Goal: Check status: Check status

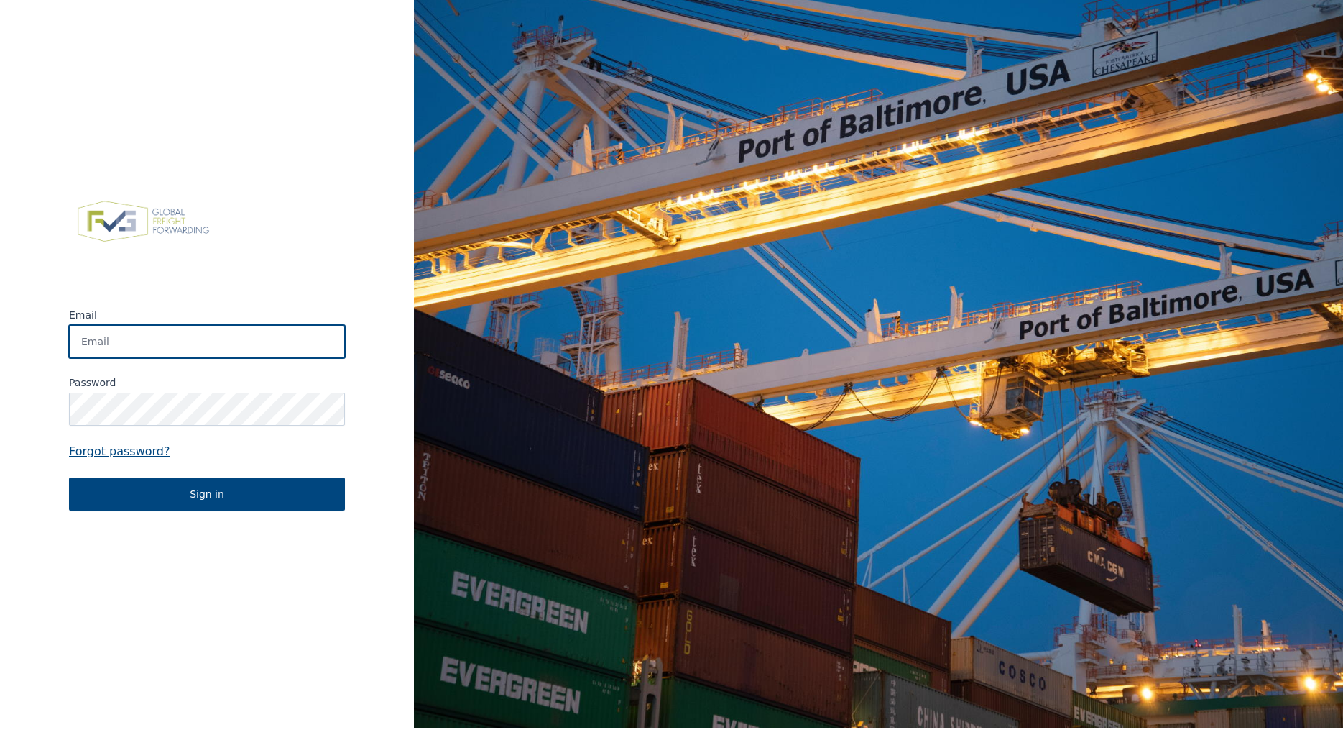
click at [234, 350] on input "Email" at bounding box center [207, 341] width 276 height 33
type input "[PERSON_NAME][EMAIL_ADDRESS][PERSON_NAME][DOMAIN_NAME]"
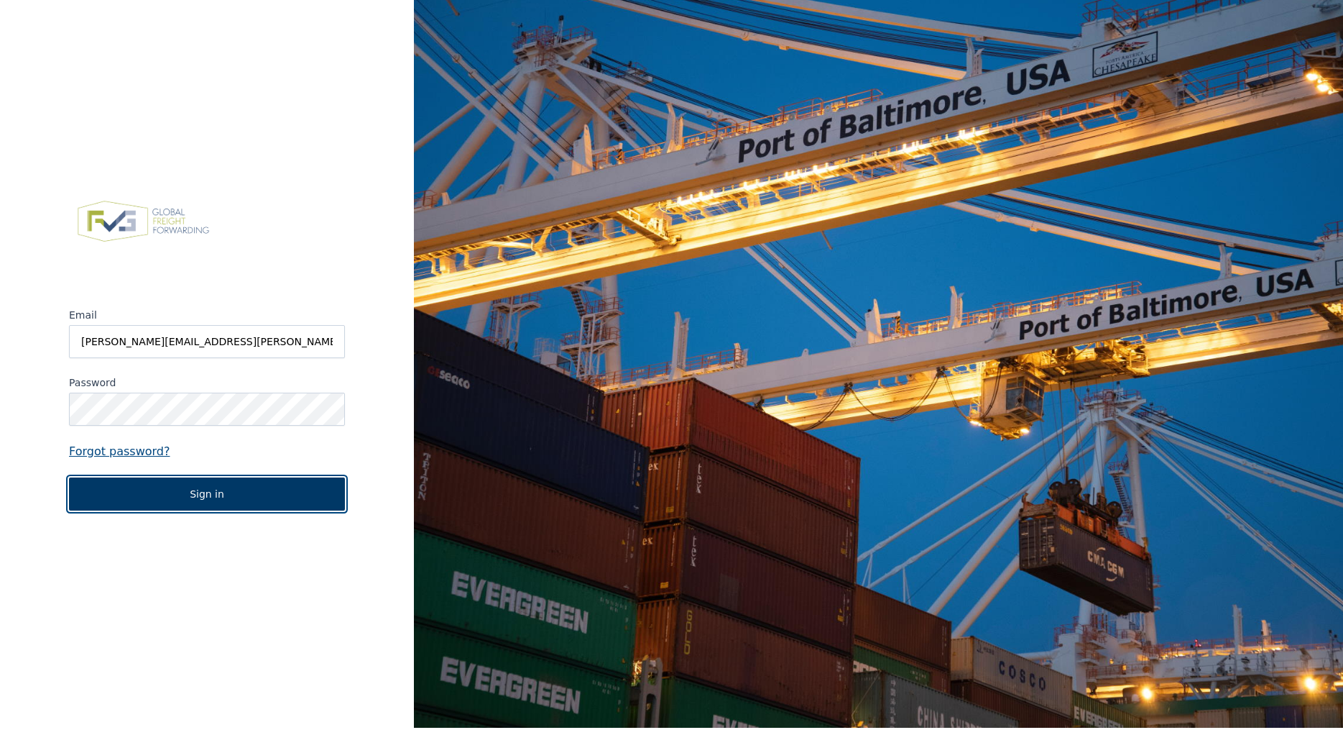
click at [189, 487] on button "Sign in" at bounding box center [207, 493] width 276 height 33
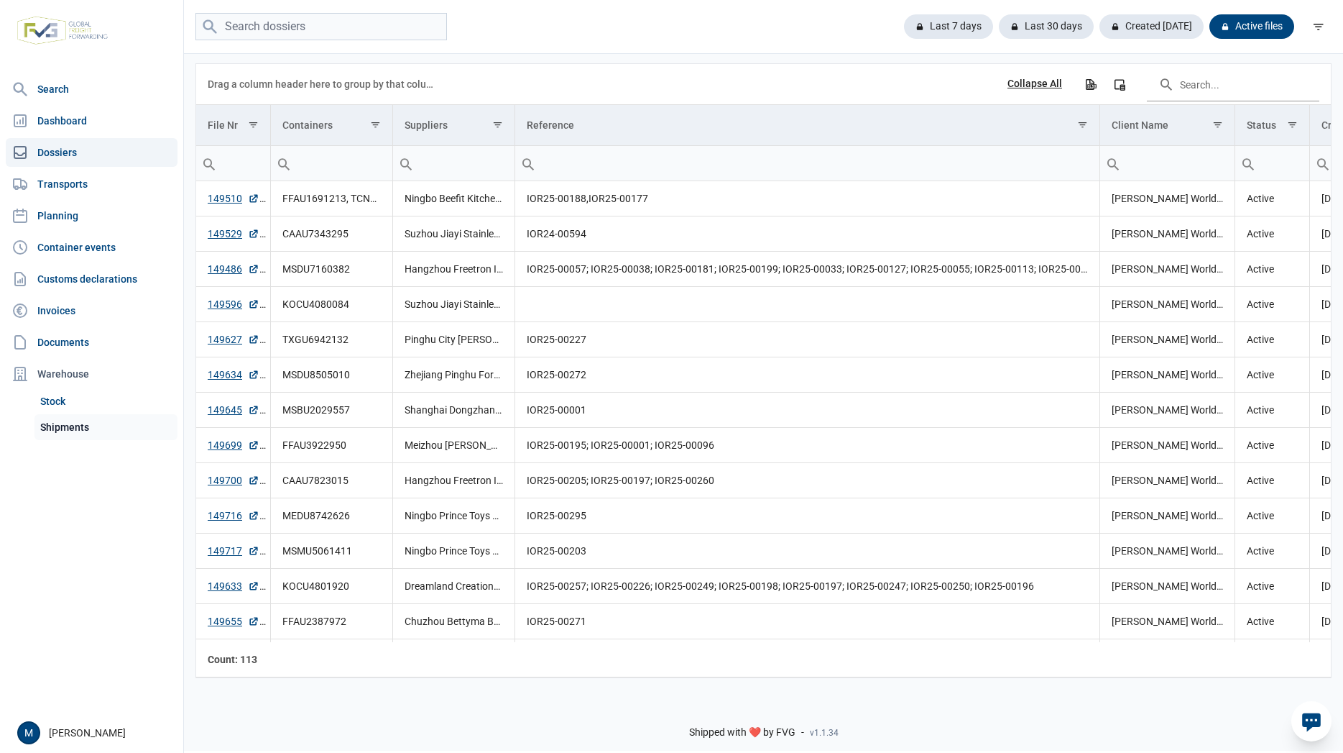
click at [70, 428] on link "Shipments" at bounding box center [106, 427] width 143 height 26
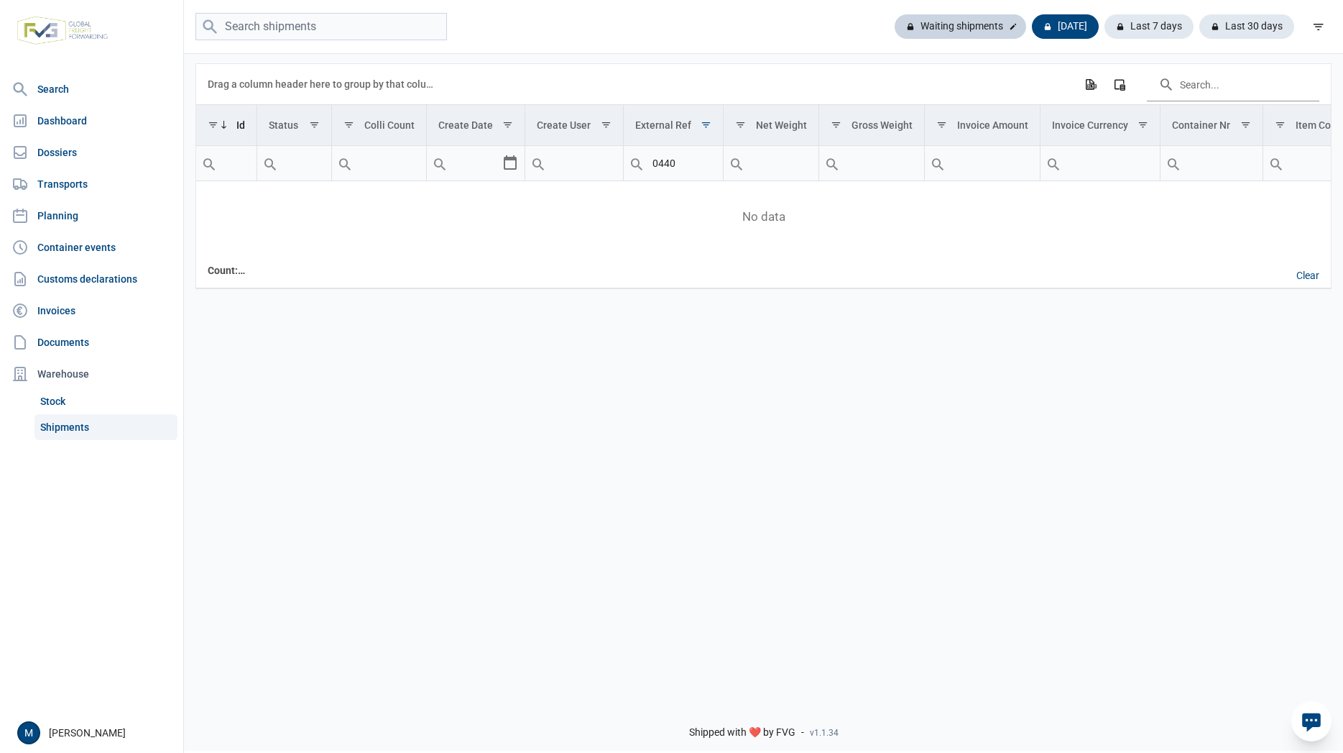
click at [1032, 25] on div "Waiting shipments" at bounding box center [1065, 26] width 67 height 24
click at [1105, 21] on div "[DATE]" at bounding box center [1149, 26] width 89 height 24
click at [1200, 25] on div "Last 7 days" at bounding box center [1247, 26] width 95 height 24
click at [702, 165] on input "0440" at bounding box center [673, 163] width 99 height 35
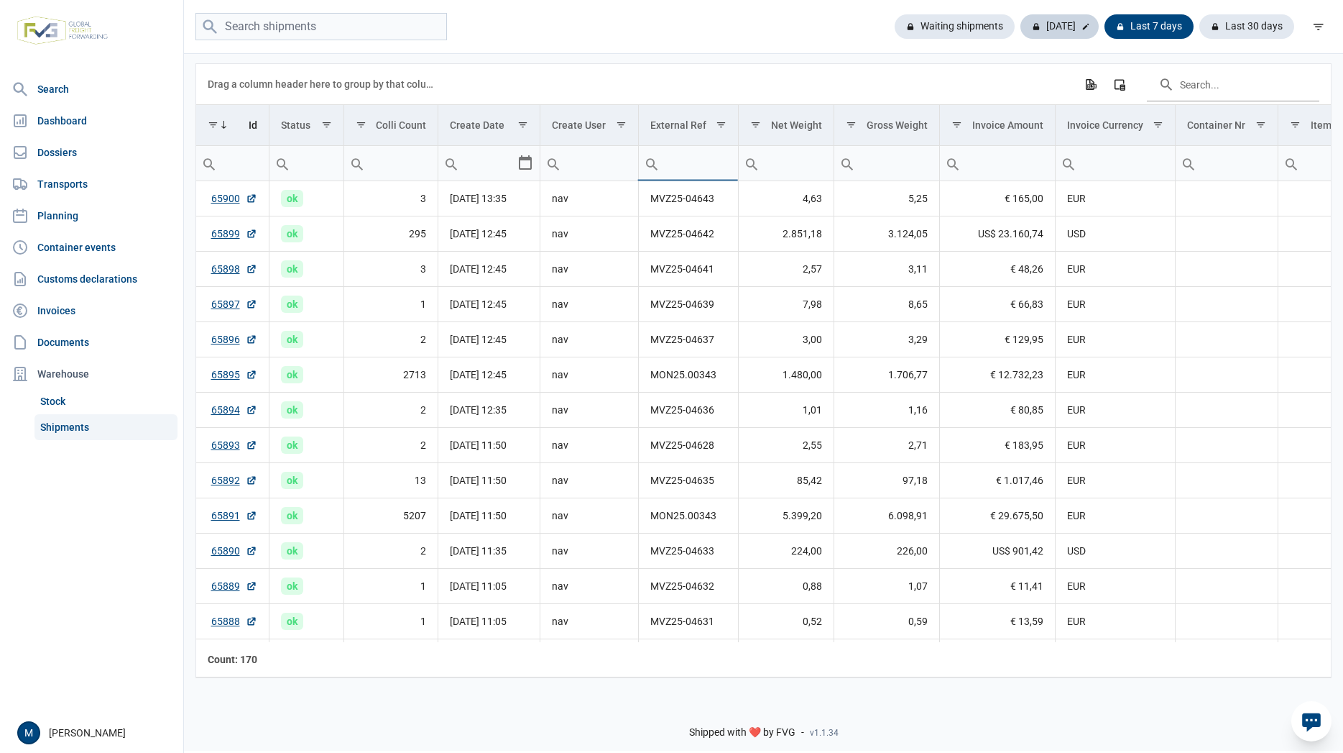
click at [1105, 27] on div "[DATE]" at bounding box center [1149, 26] width 89 height 24
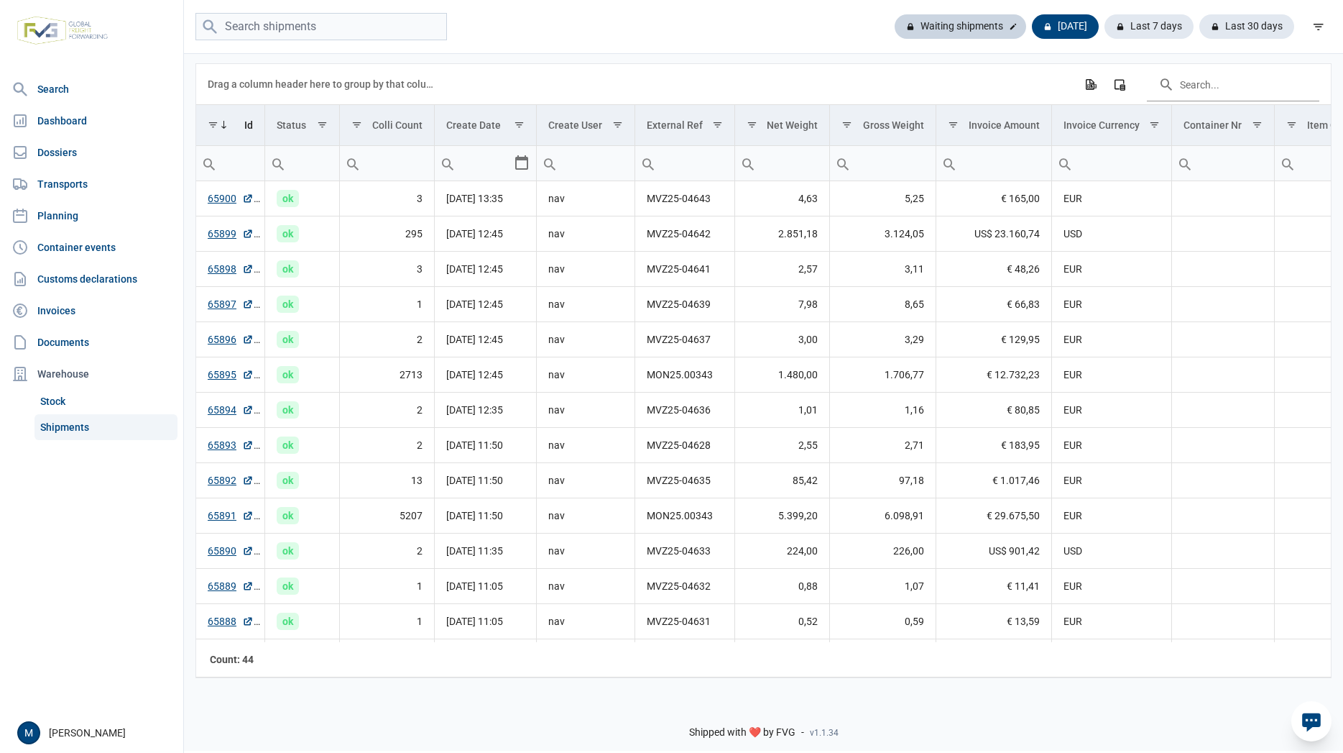
click at [1032, 20] on div "Waiting shipments" at bounding box center [1065, 26] width 67 height 24
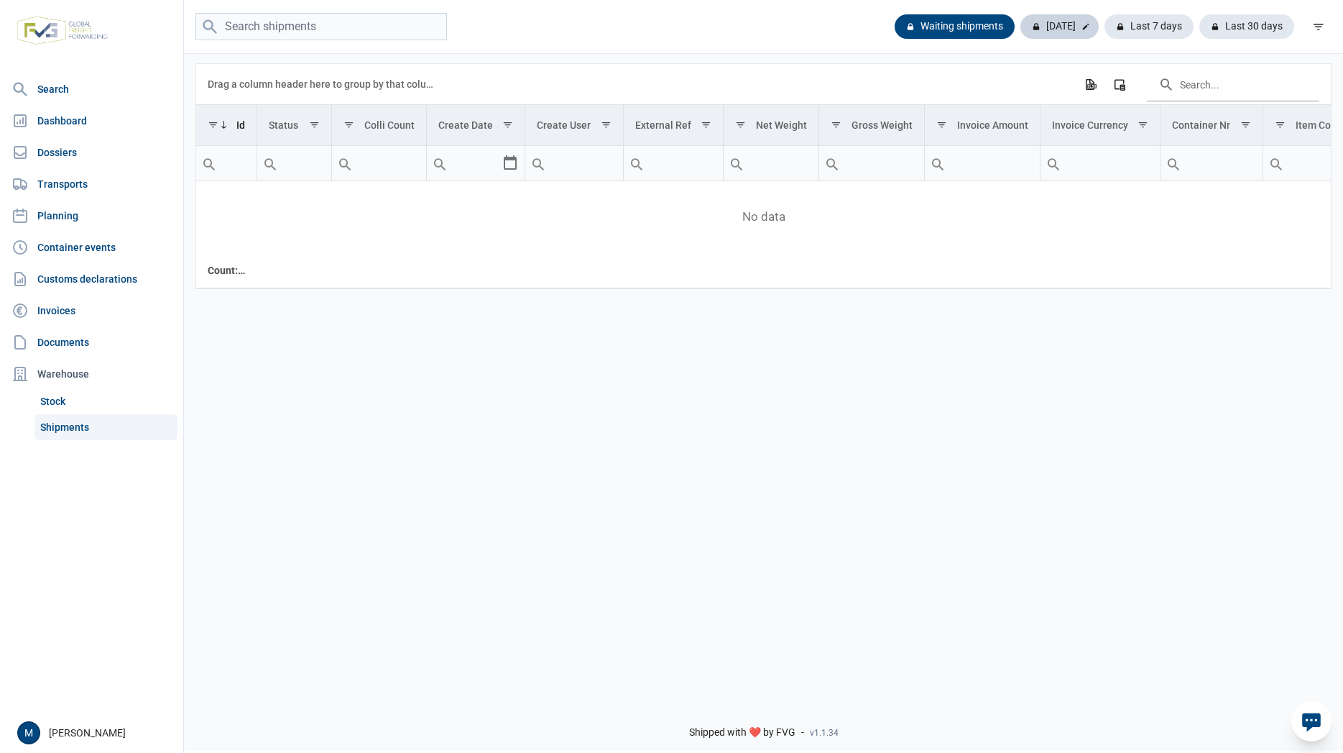
click at [1105, 21] on div "[DATE]" at bounding box center [1149, 26] width 89 height 24
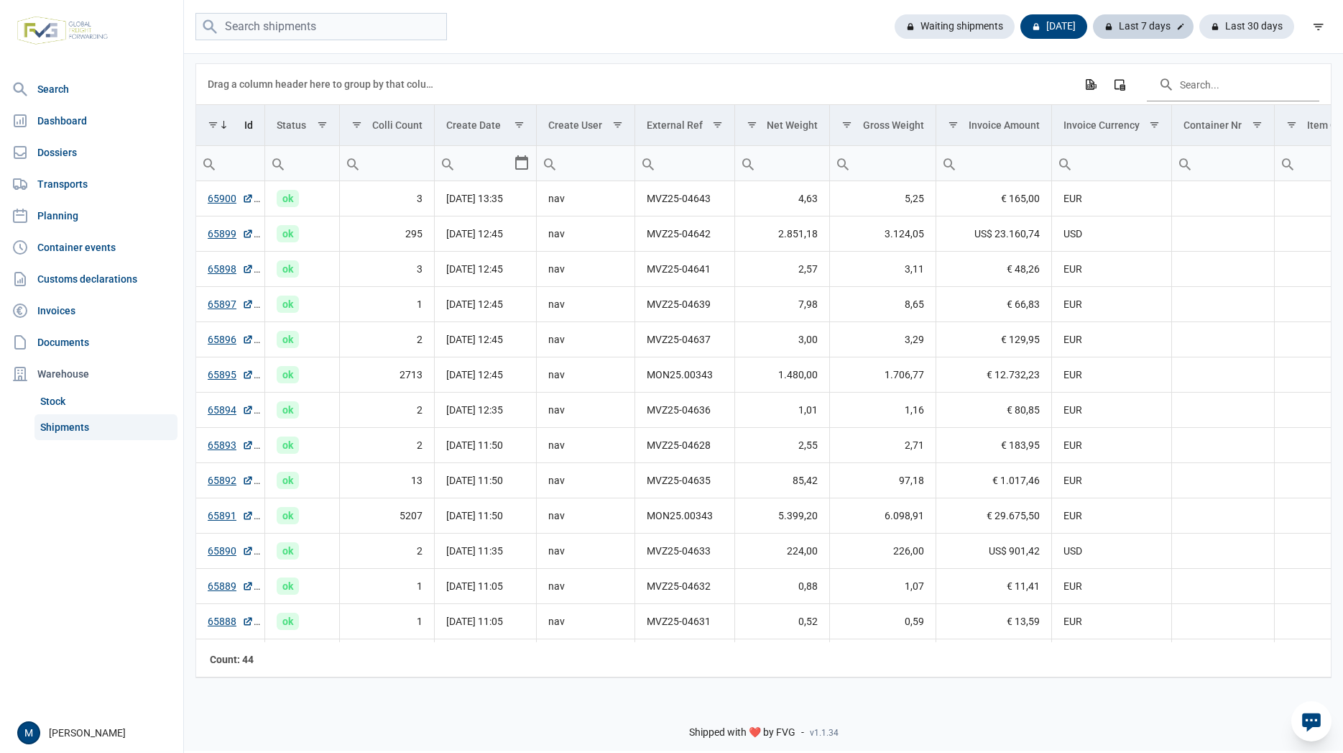
click at [1200, 22] on div "Last 7 days" at bounding box center [1247, 26] width 95 height 24
